Goal: Information Seeking & Learning: Learn about a topic

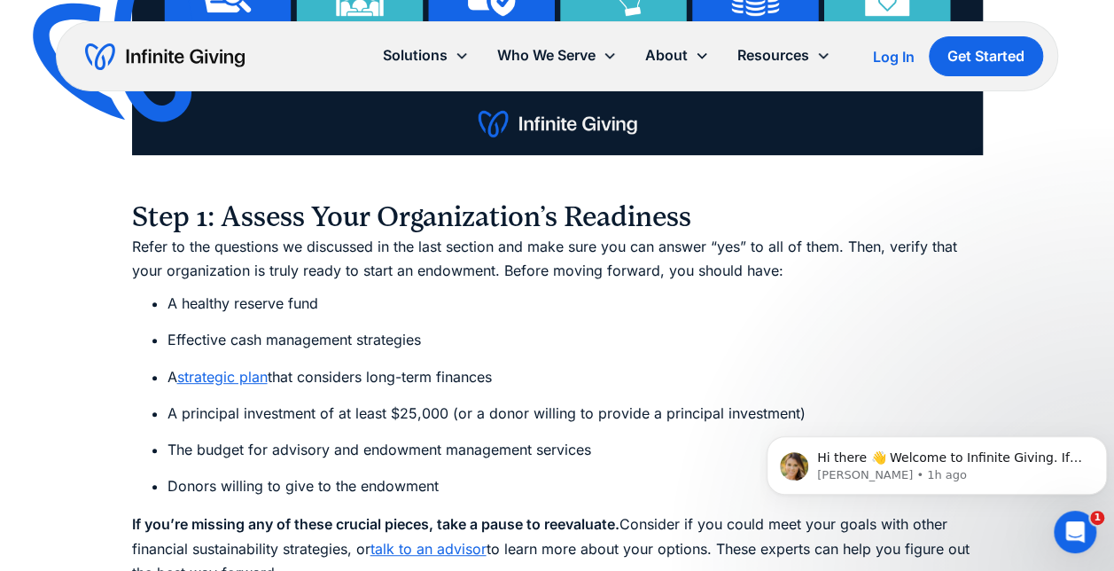
scroll to position [7004, 0]
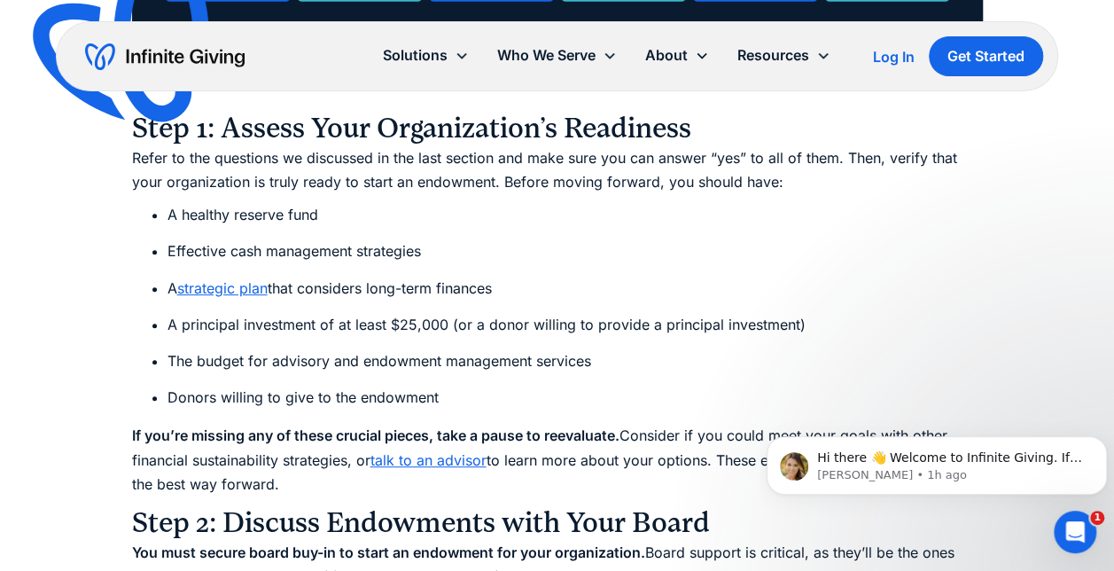
click at [734, 261] on li "Effective cash management strategies" at bounding box center [576, 251] width 816 height 24
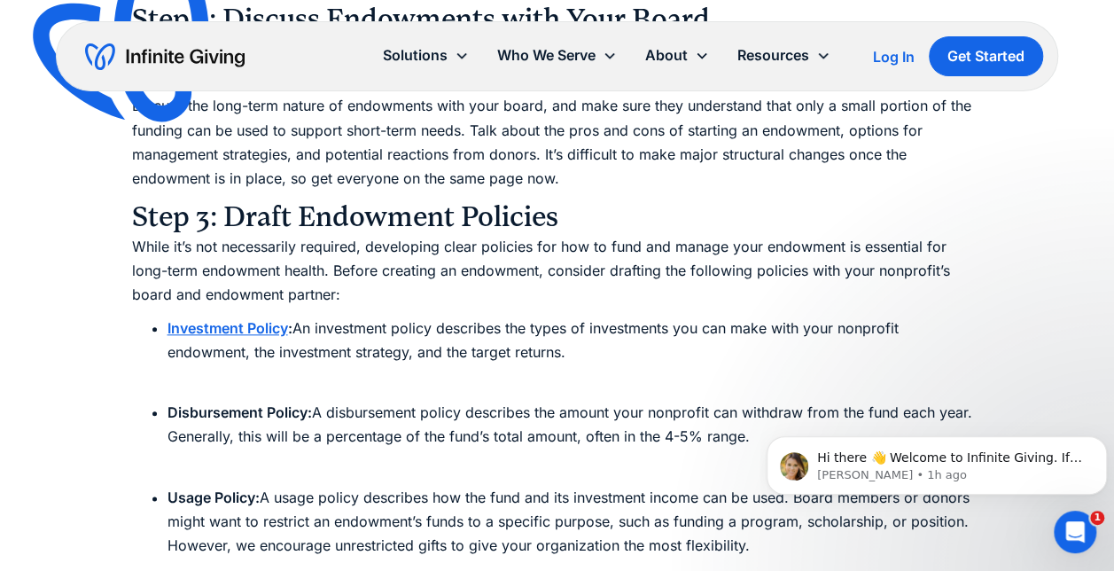
scroll to position [7536, 0]
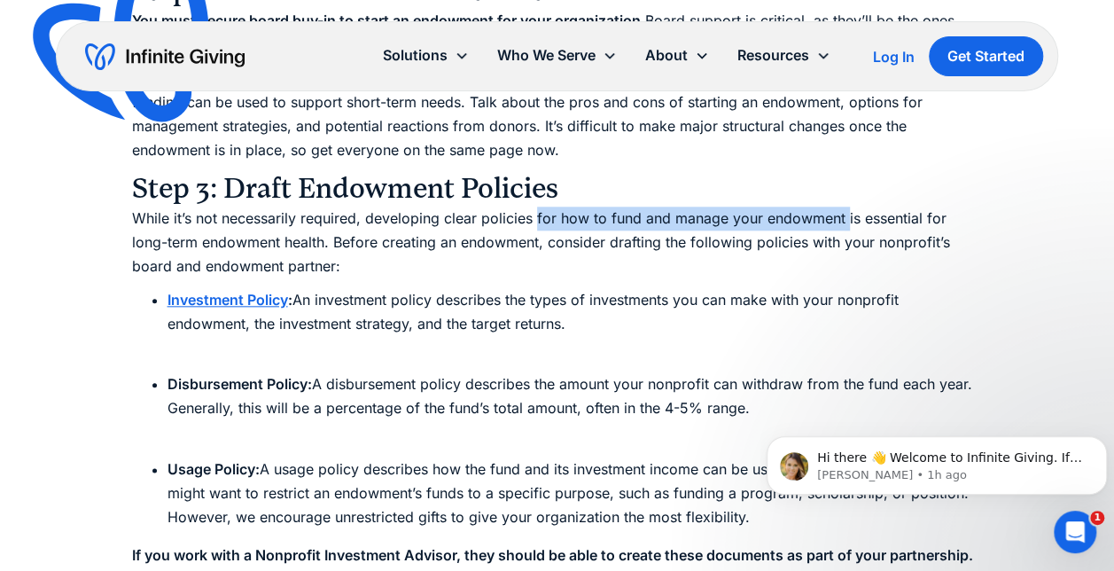
drag, startPoint x: 534, startPoint y: 223, endPoint x: 845, endPoint y: 218, distance: 311.2
click at [845, 218] on p "While it’s not necessarily required, developing clear policies for how to fund …" at bounding box center [557, 243] width 851 height 73
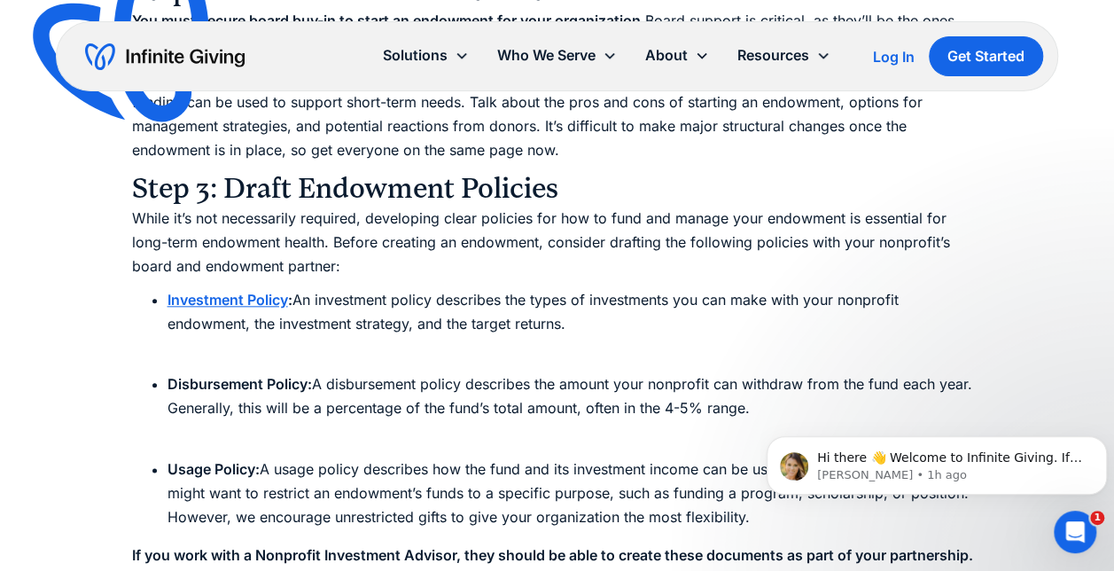
click at [691, 261] on p "While it’s not necessarily required, developing clear policies for how to fund …" at bounding box center [557, 243] width 851 height 73
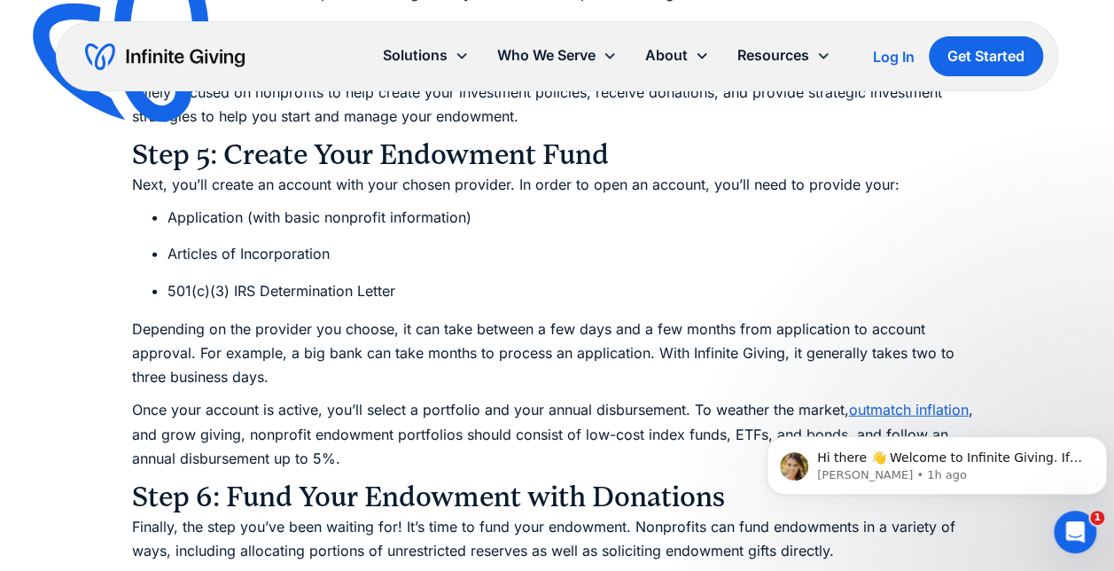
scroll to position [8866, 0]
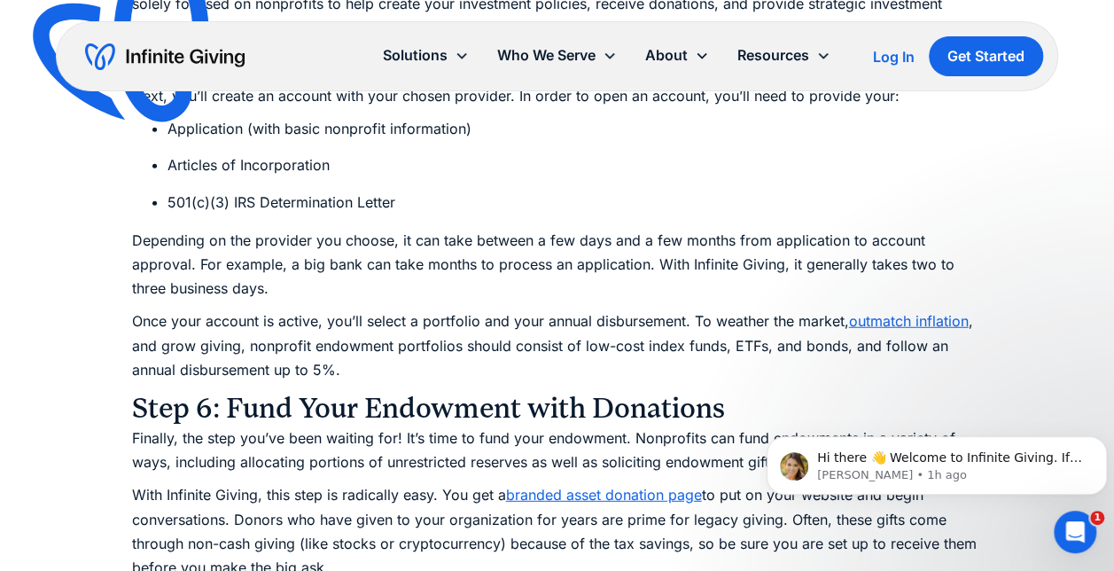
click at [581, 348] on p "Once your account is active, you’ll select a portfolio and your annual disburse…" at bounding box center [557, 345] width 851 height 73
click at [642, 346] on p "Once your account is active, you’ll select a portfolio and your annual disburse…" at bounding box center [557, 345] width 851 height 73
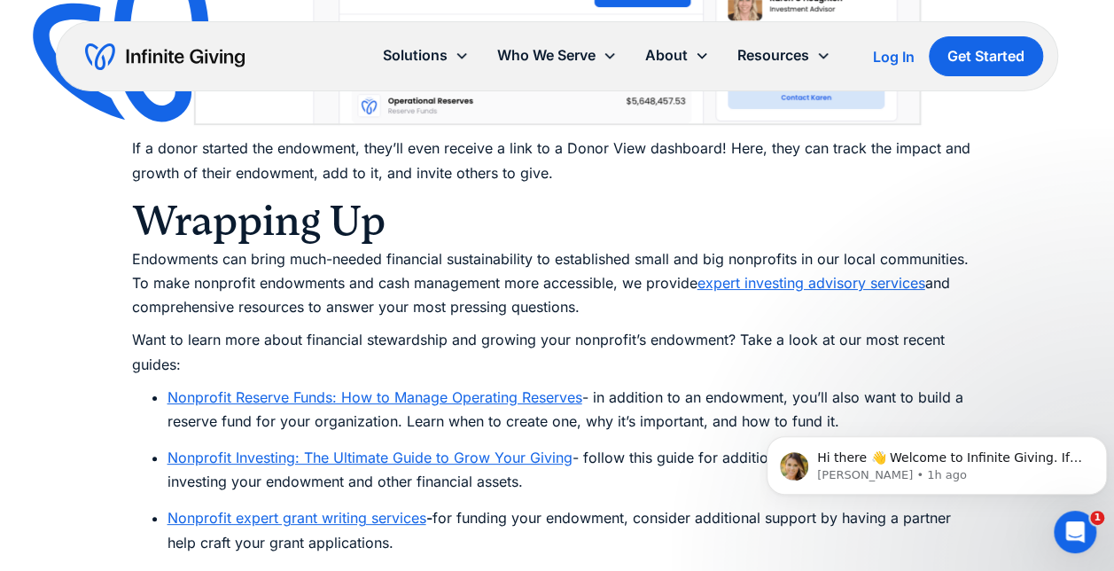
scroll to position [10107, 0]
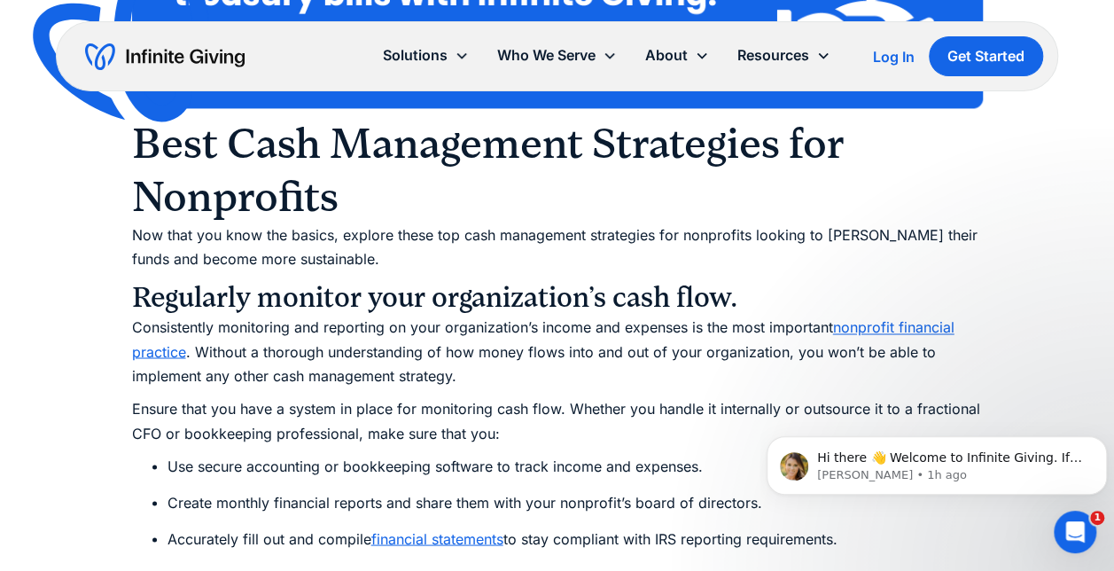
scroll to position [4716, 0]
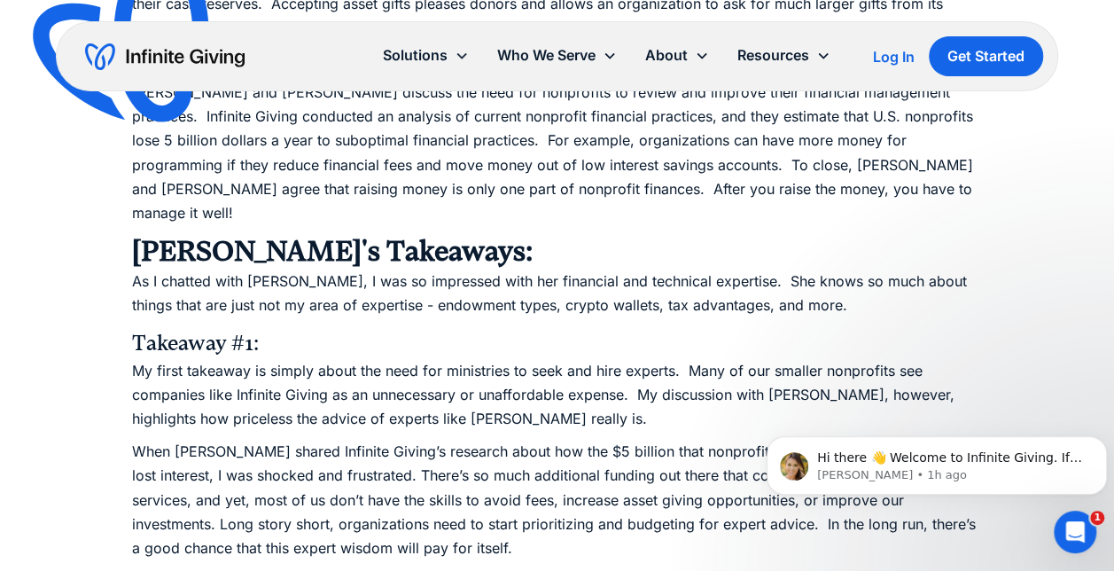
scroll to position [1773, 0]
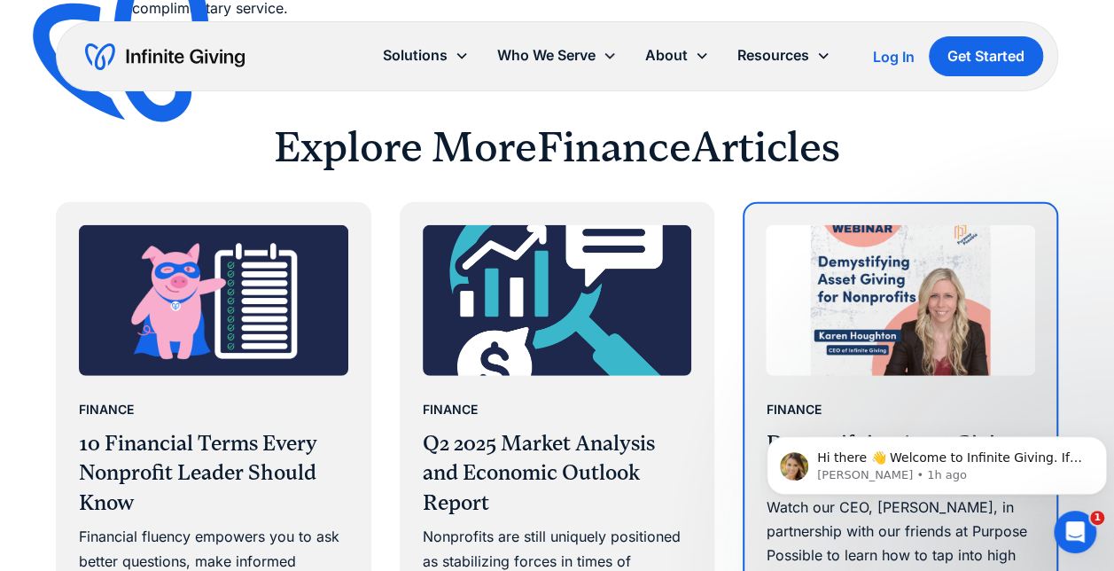
scroll to position [2394, 0]
